Goal: Check status: Check status

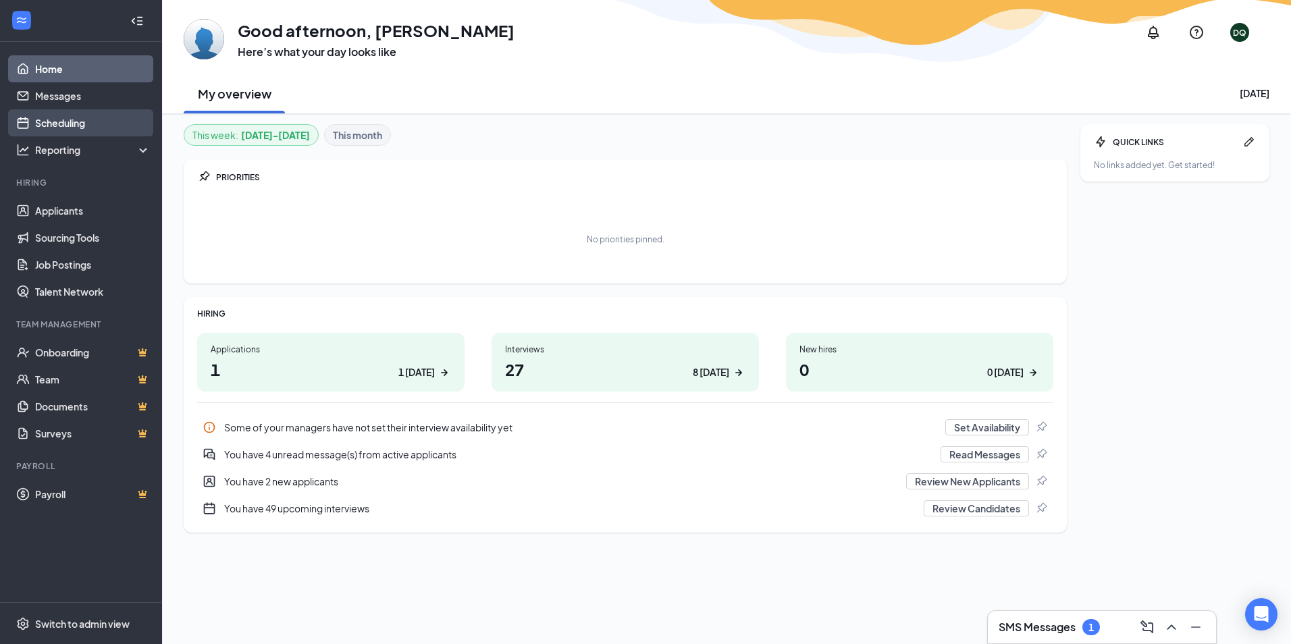
click at [93, 132] on link "Scheduling" at bounding box center [92, 122] width 115 height 27
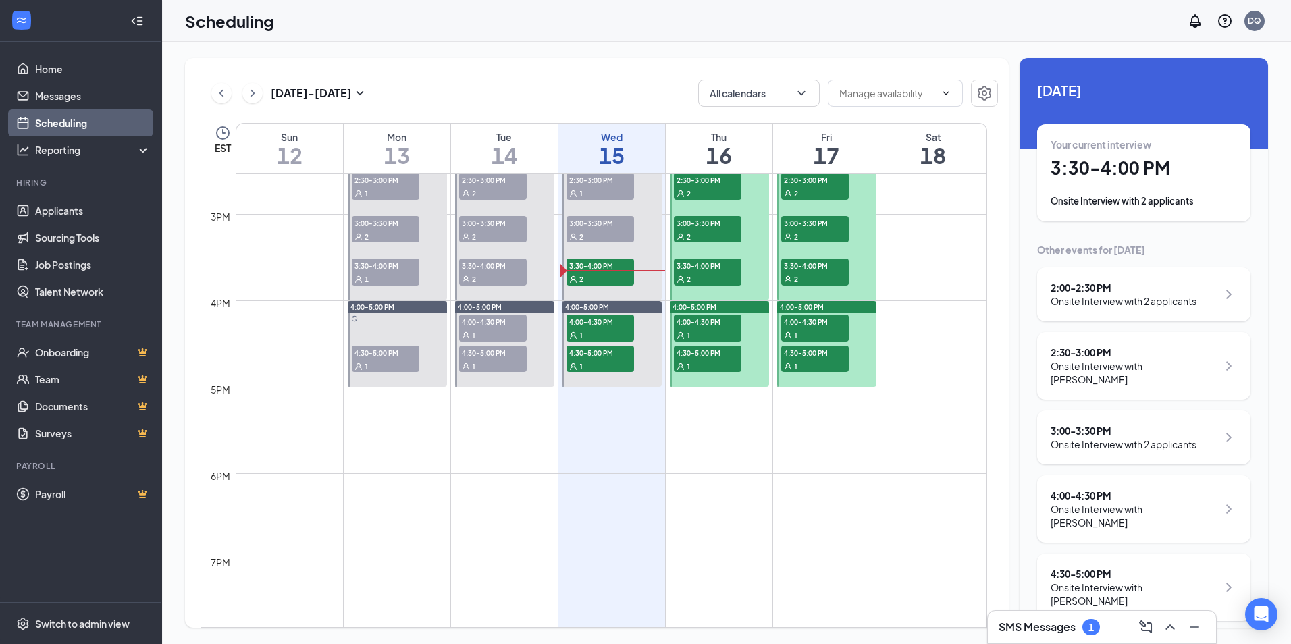
scroll to position [1271, 0]
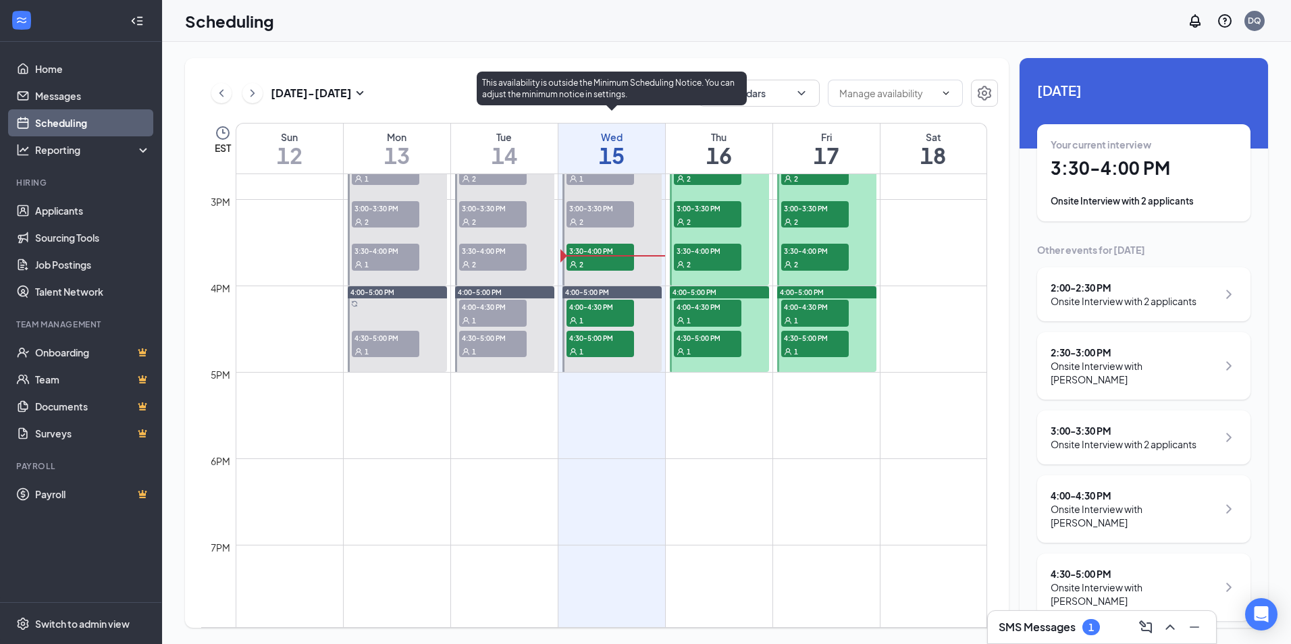
click at [619, 224] on div "2" at bounding box center [601, 222] width 68 height 14
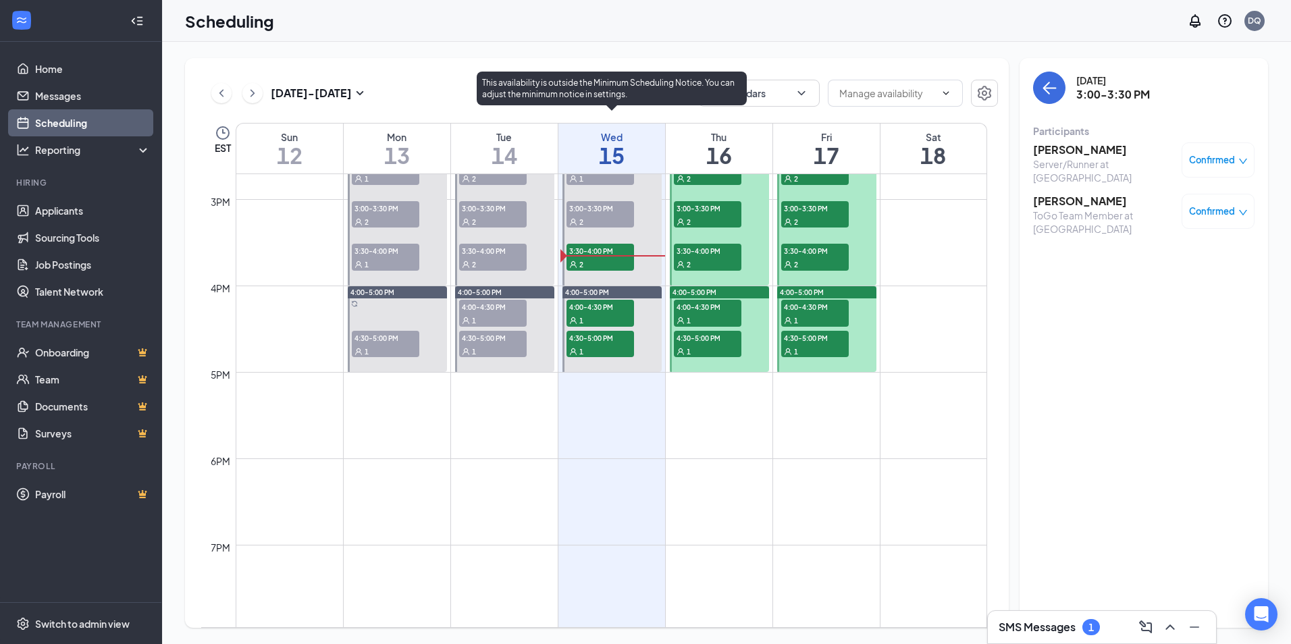
click at [623, 249] on span "3:30-4:00 PM" at bounding box center [601, 251] width 68 height 14
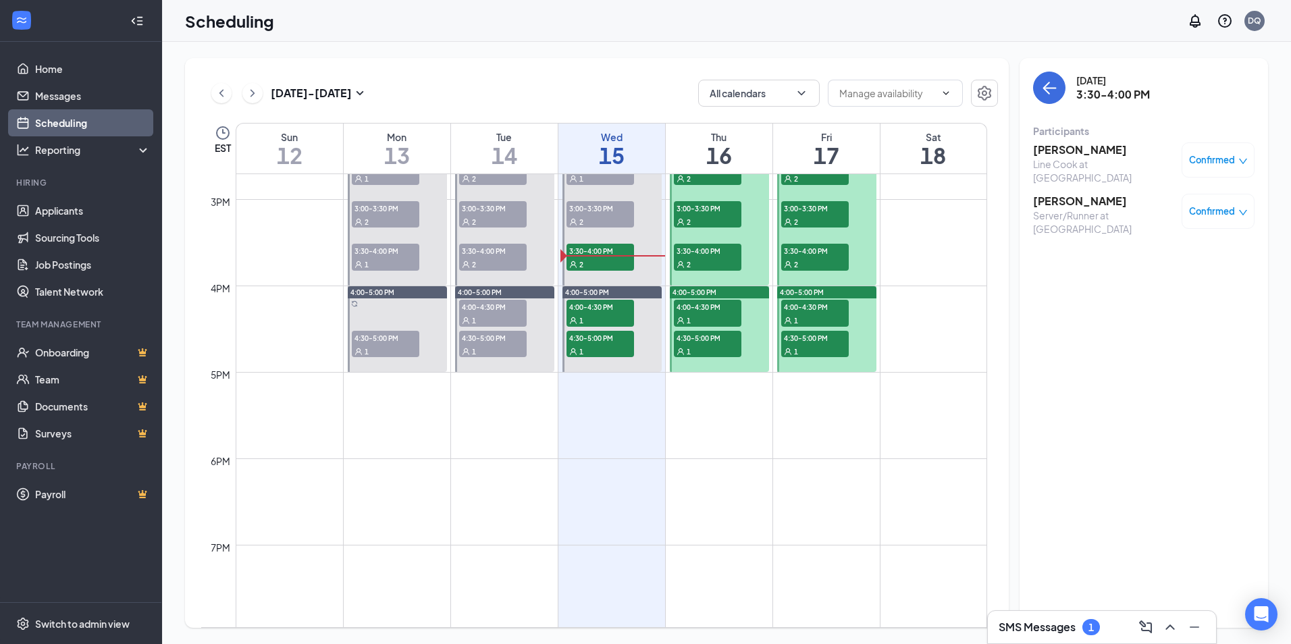
click at [1068, 194] on h3 "[PERSON_NAME]" at bounding box center [1104, 201] width 142 height 15
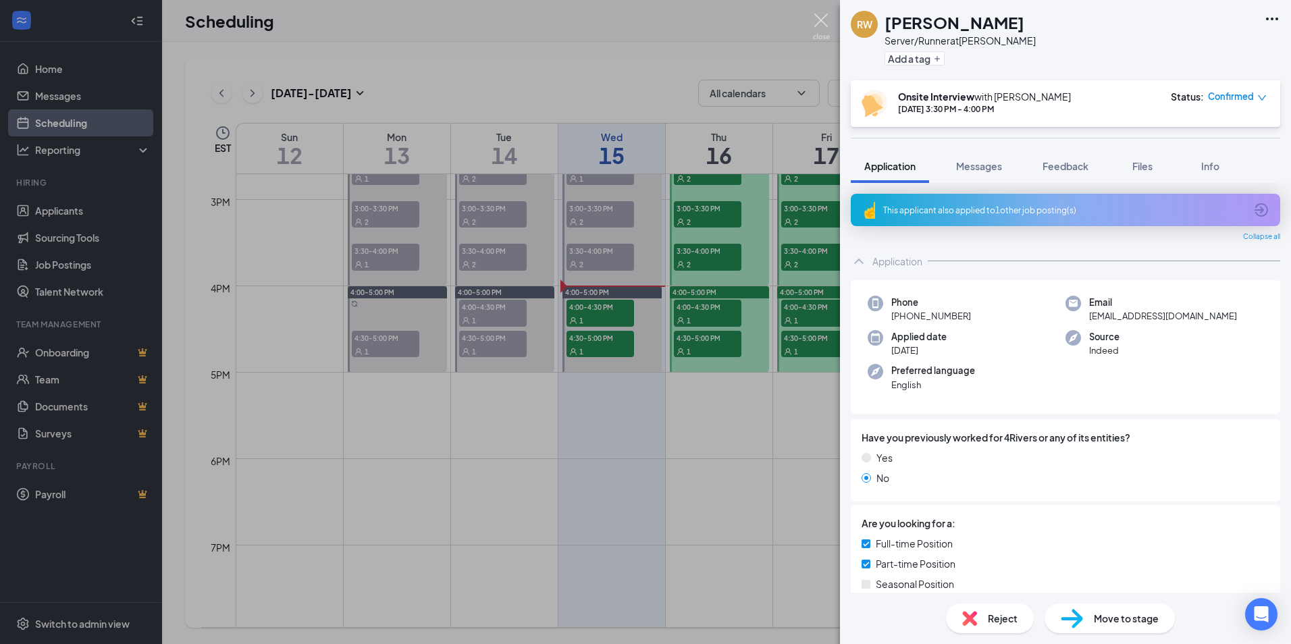
click at [827, 18] on img at bounding box center [821, 27] width 17 height 26
